Goal: Information Seeking & Learning: Find specific fact

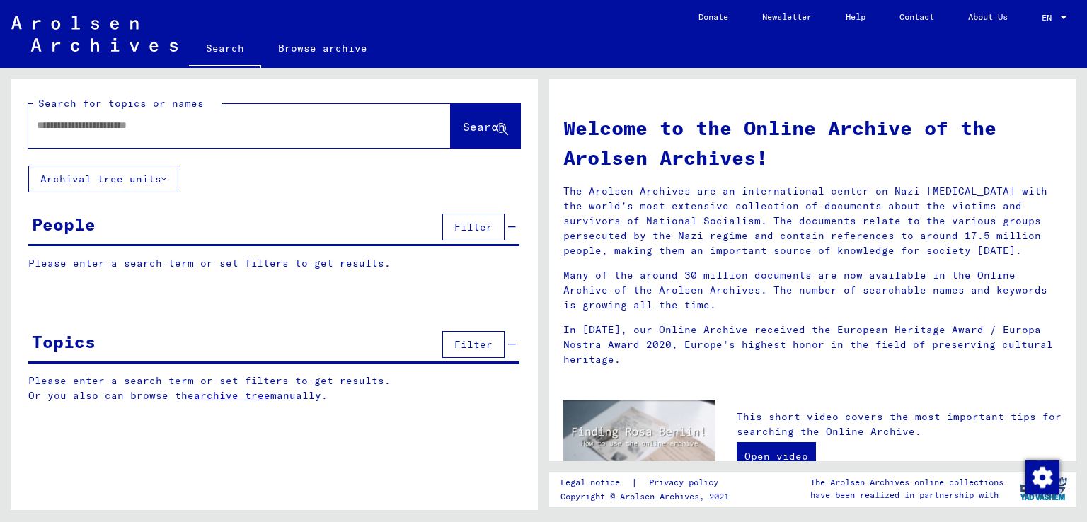
type input "*********"
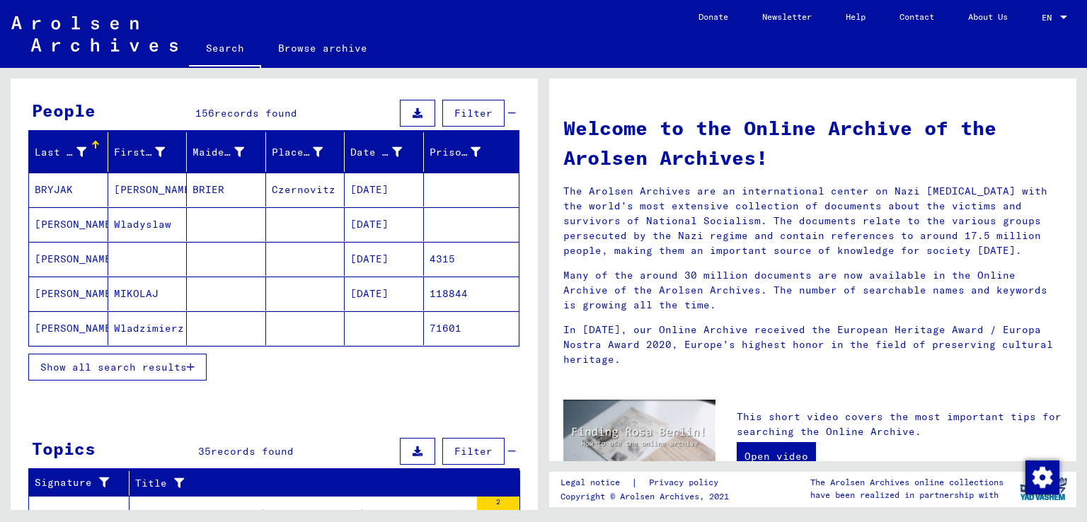
scroll to position [212, 0]
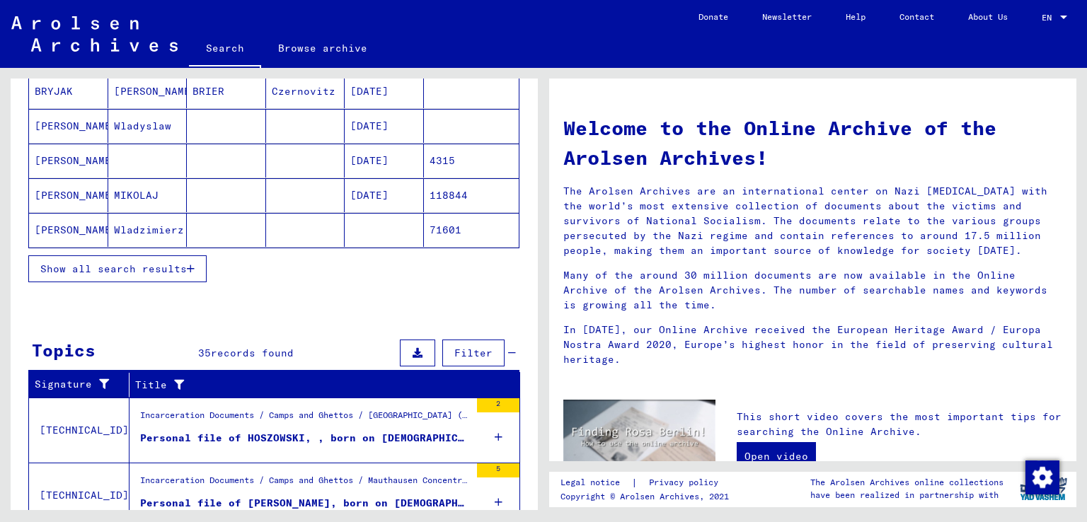
click at [195, 272] on button "Show all search results" at bounding box center [117, 269] width 178 height 27
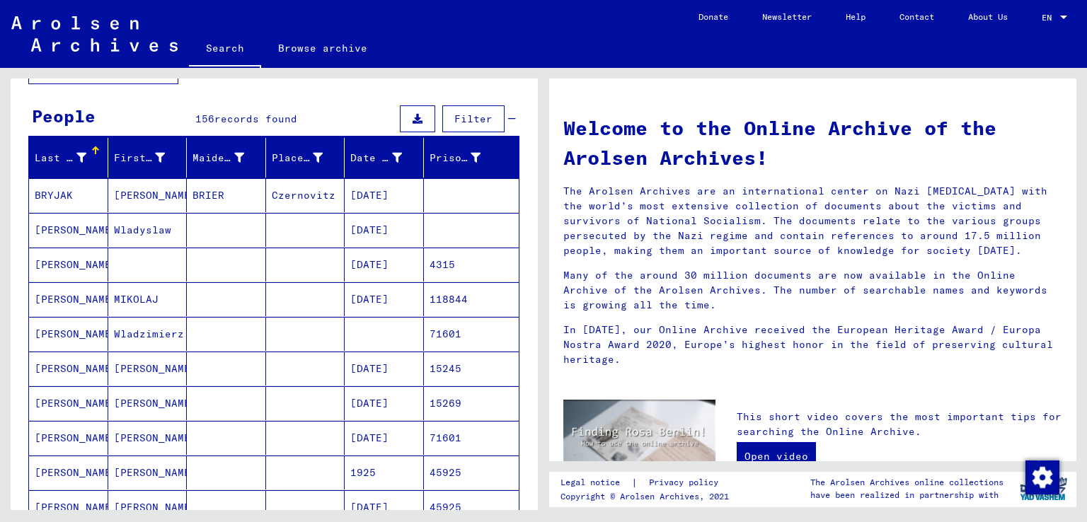
scroll to position [0, 0]
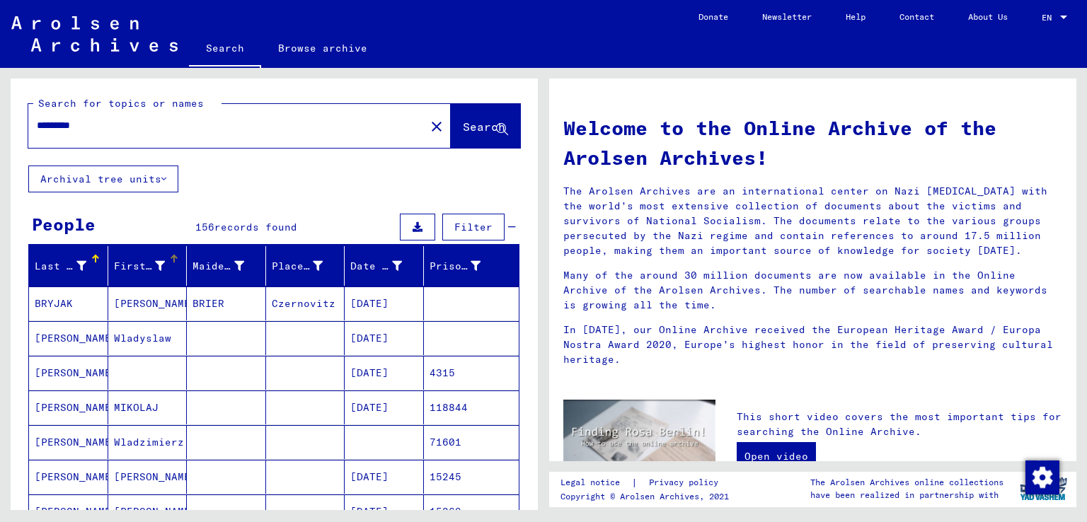
click at [173, 259] on div at bounding box center [174, 259] width 8 height 8
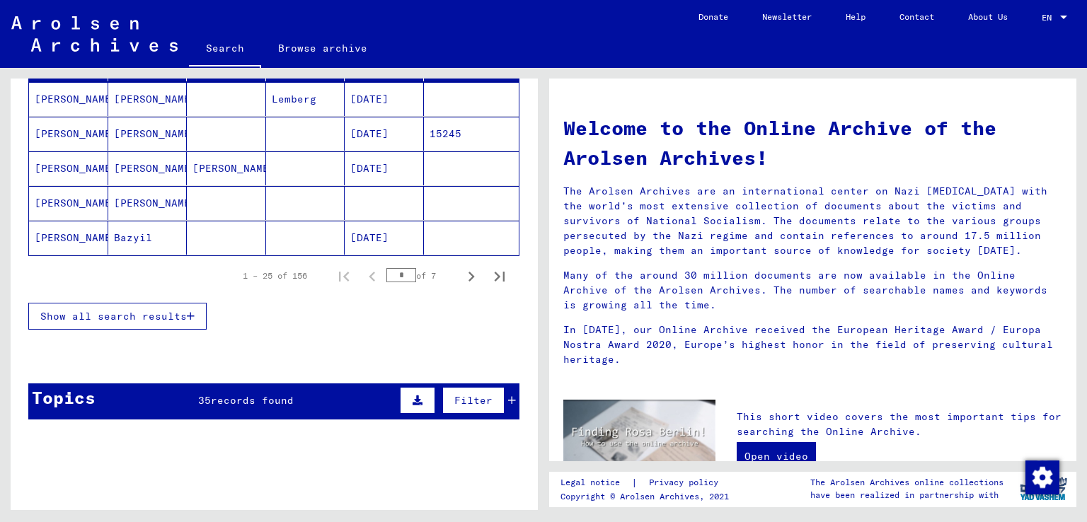
scroll to position [212, 0]
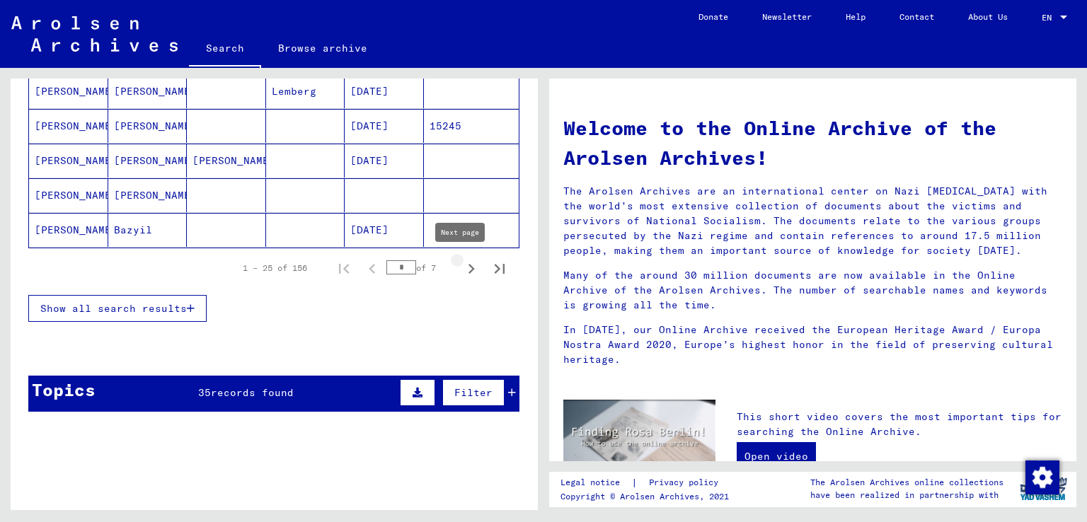
click at [462, 269] on icon "Next page" at bounding box center [472, 269] width 20 height 20
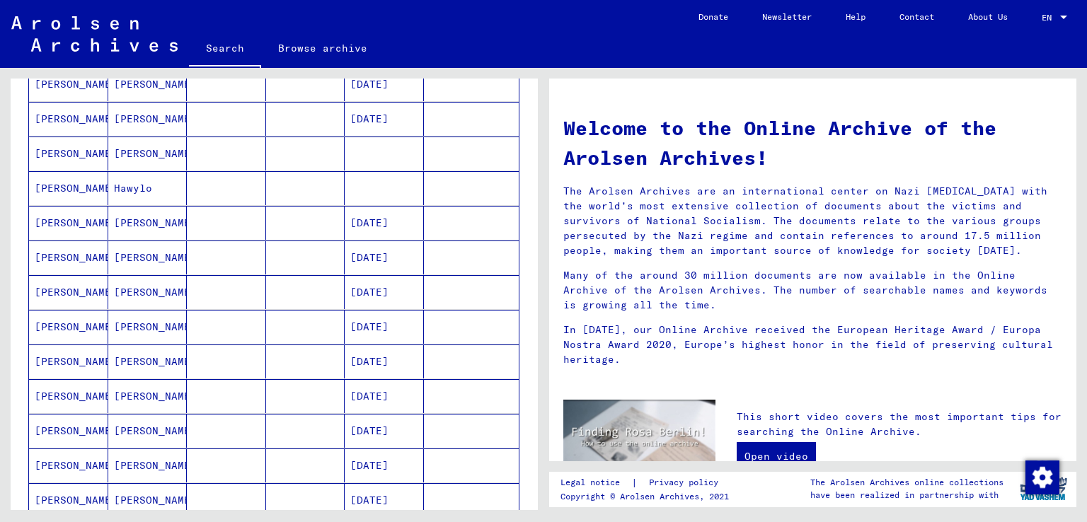
scroll to position [920, 0]
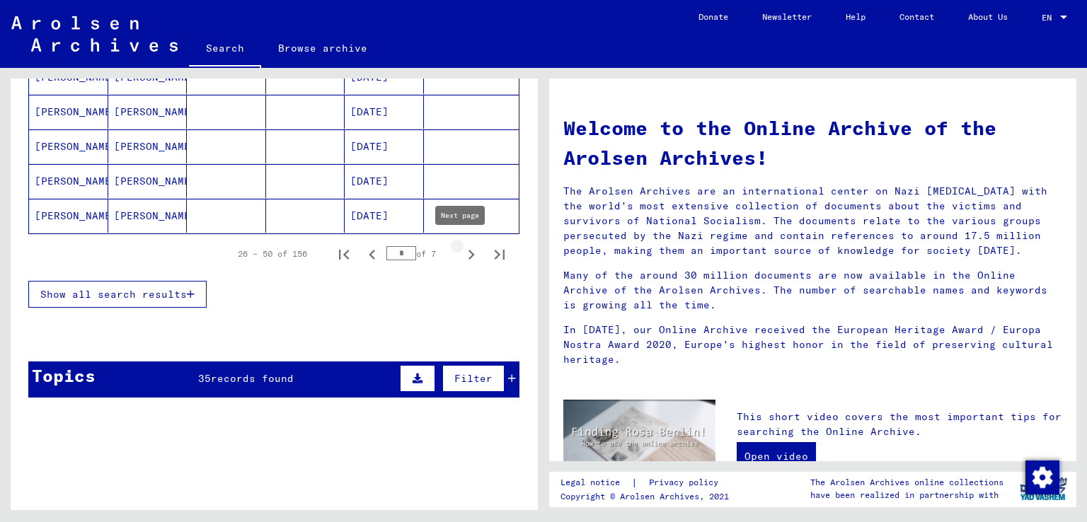
click at [462, 254] on icon "Next page" at bounding box center [472, 255] width 20 height 20
click at [462, 247] on icon "Next page" at bounding box center [472, 255] width 20 height 20
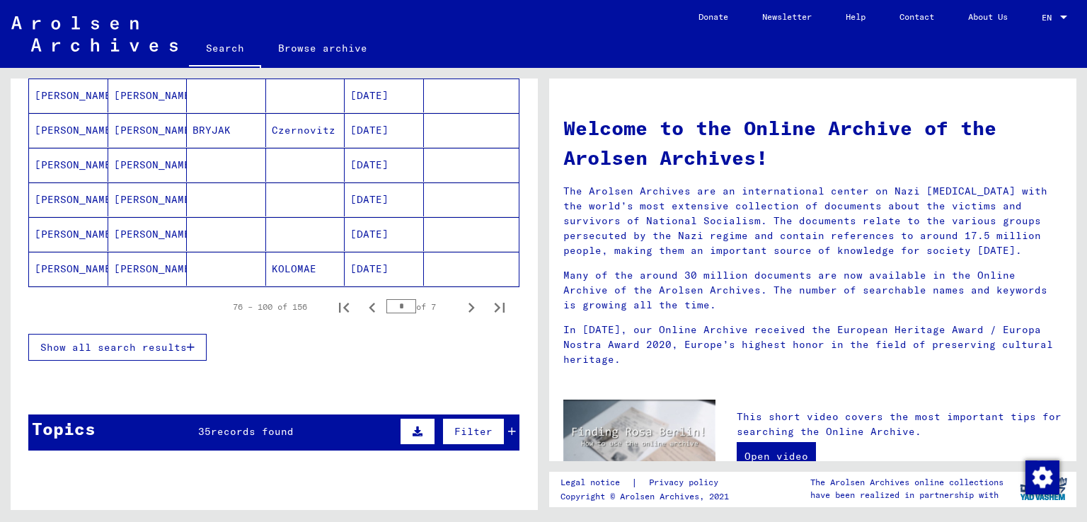
scroll to position [1062, 0]
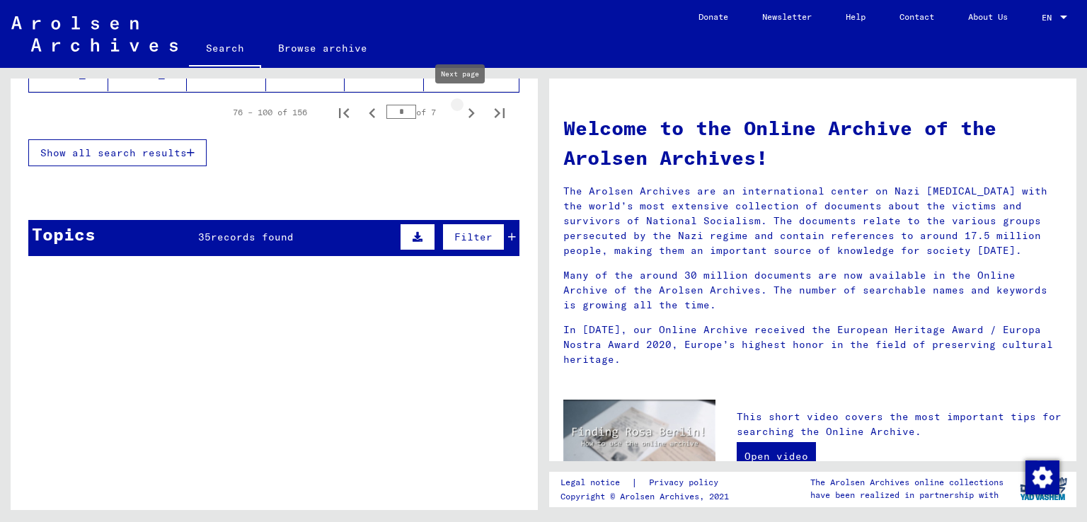
click at [462, 114] on icon "Next page" at bounding box center [472, 113] width 20 height 20
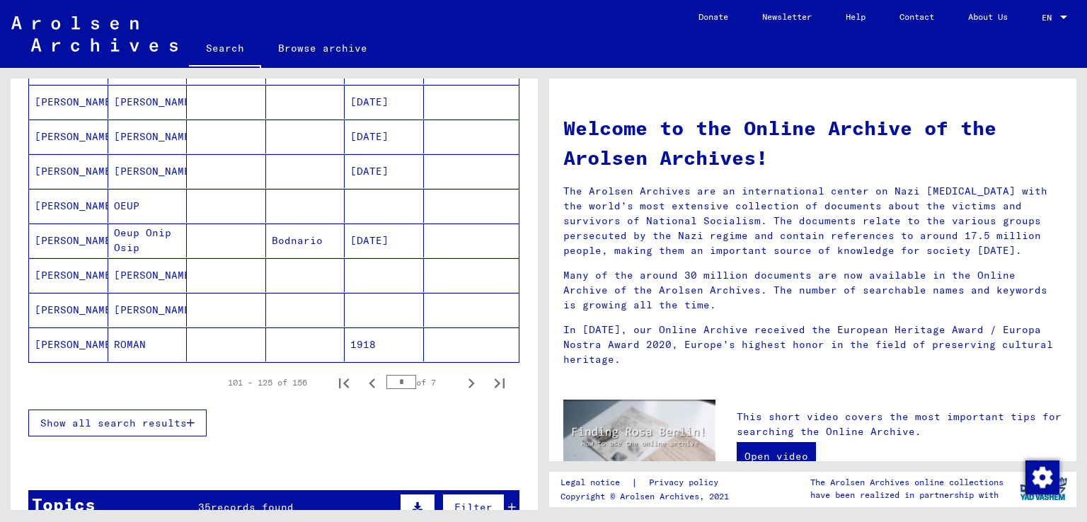
scroll to position [779, 0]
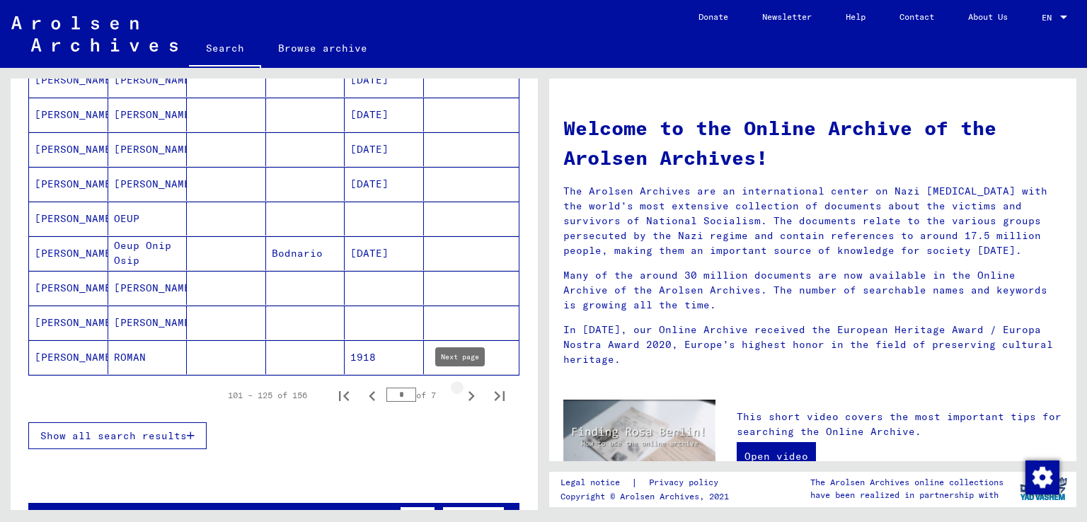
click at [462, 391] on icon "Next page" at bounding box center [472, 396] width 20 height 20
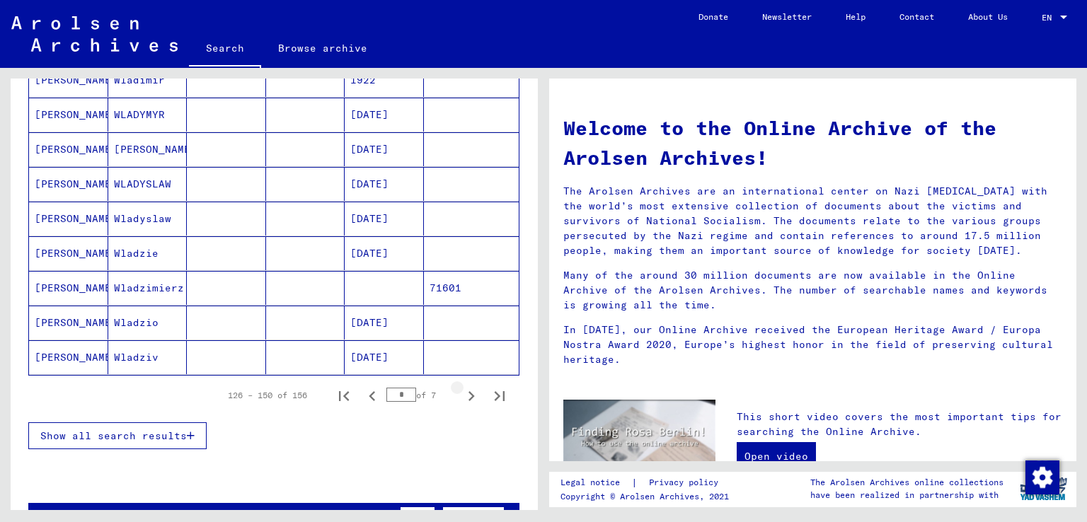
click at [462, 391] on icon "Next page" at bounding box center [472, 396] width 20 height 20
type input "*"
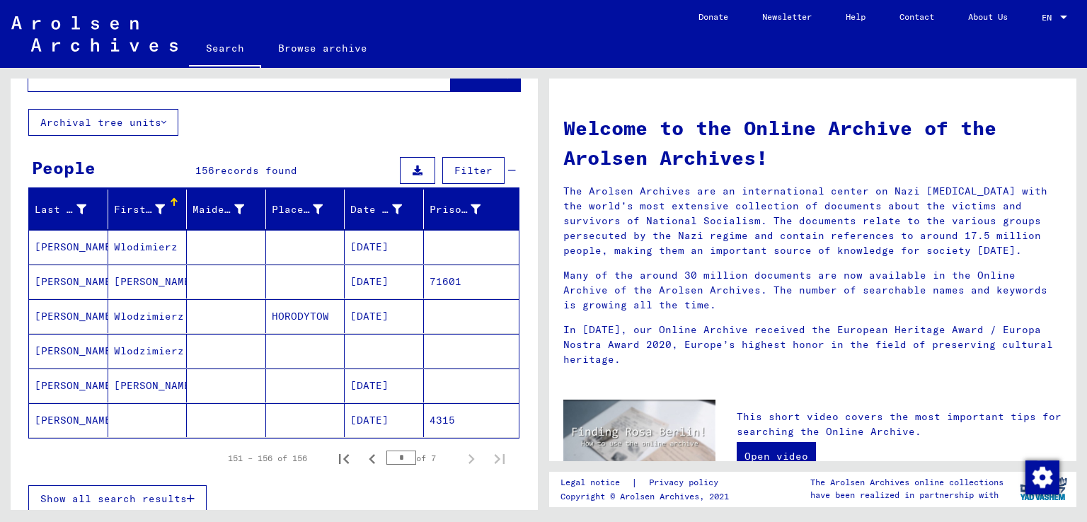
scroll to position [30, 0]
